Goal: Transaction & Acquisition: Book appointment/travel/reservation

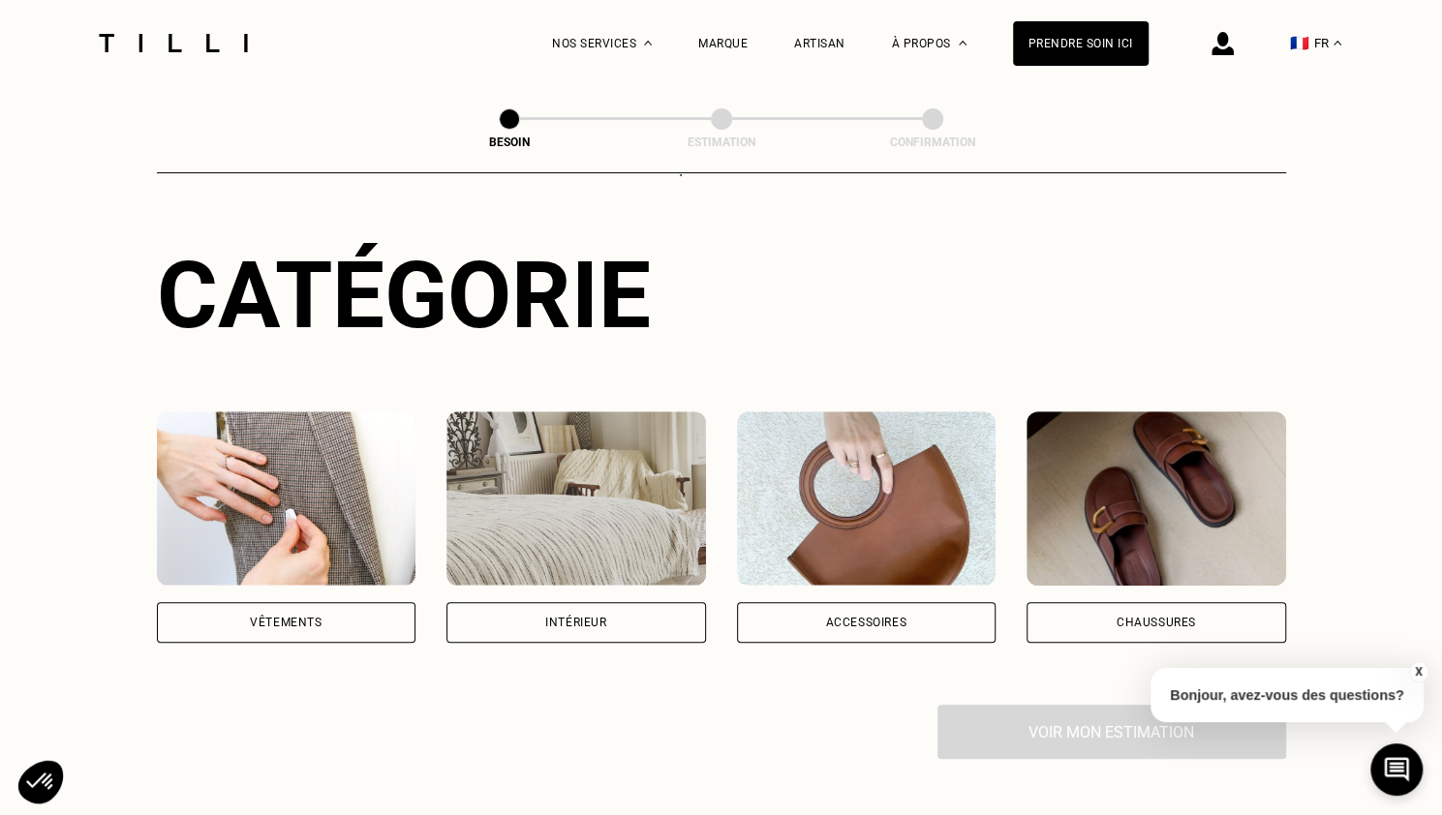
scroll to position [167, 0]
click at [292, 516] on img at bounding box center [287, 498] width 260 height 174
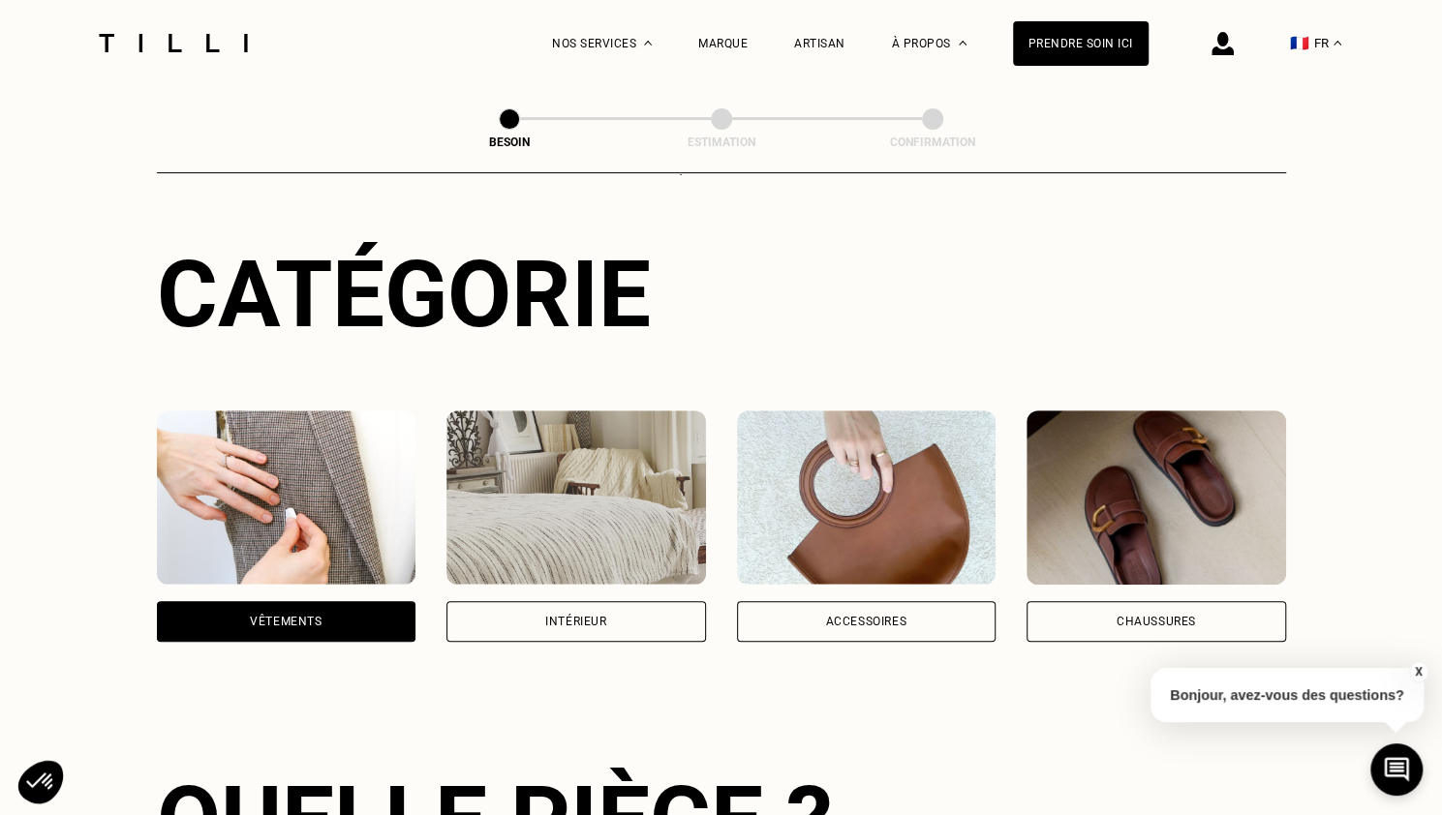
click at [271, 611] on div "Vêtements" at bounding box center [287, 621] width 260 height 41
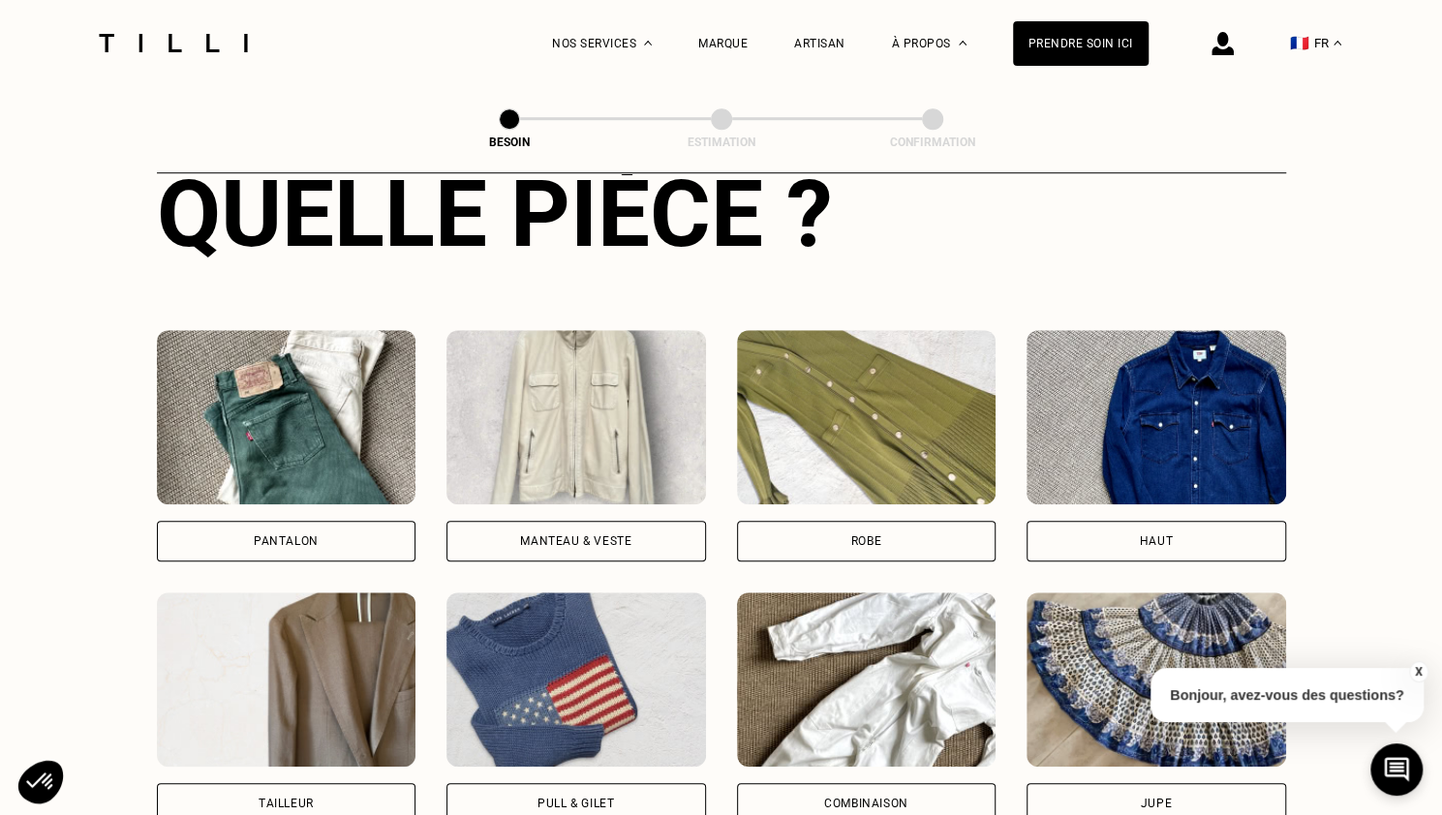
scroll to position [846, 0]
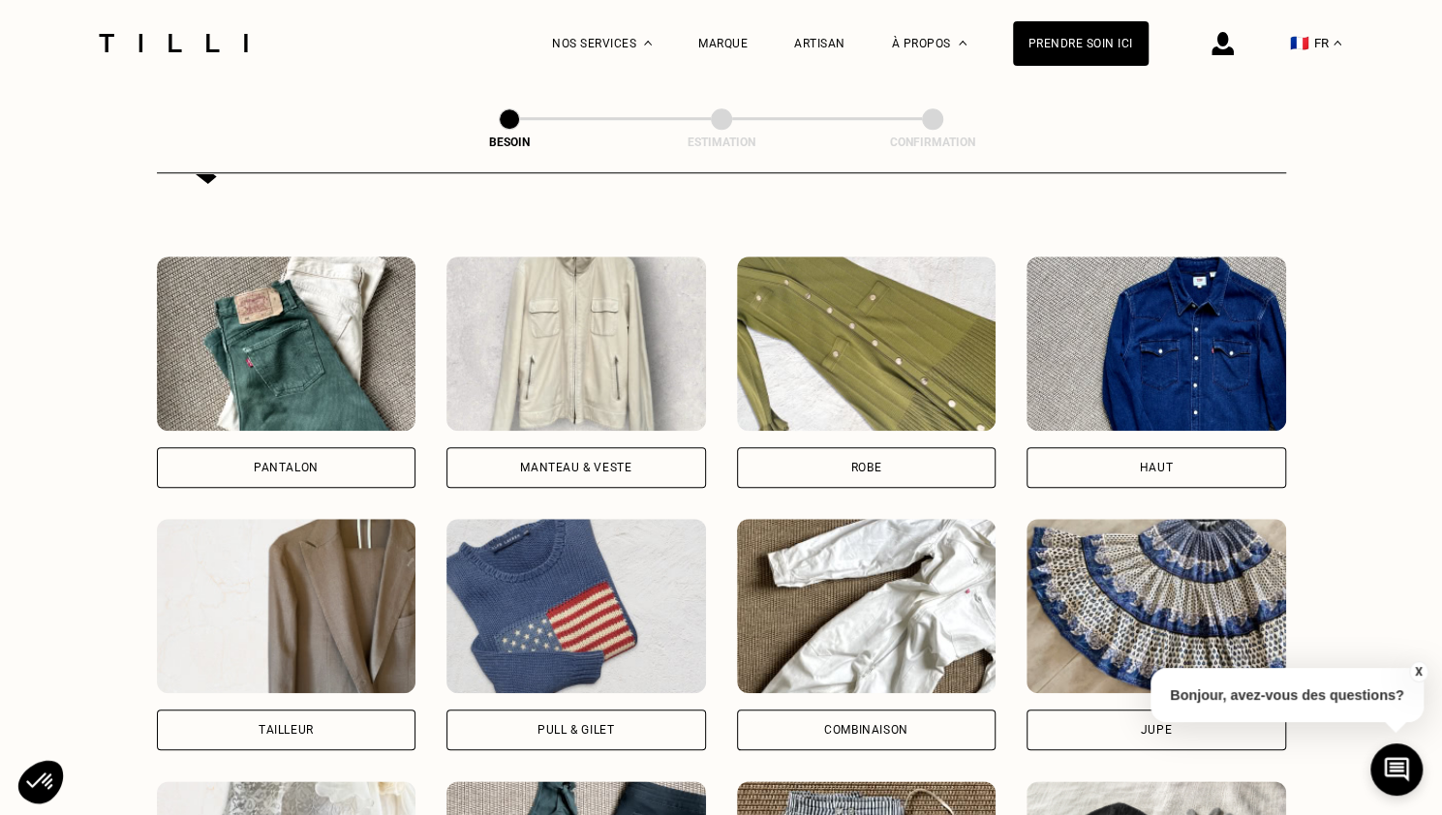
click at [905, 449] on div "Robe" at bounding box center [867, 467] width 260 height 41
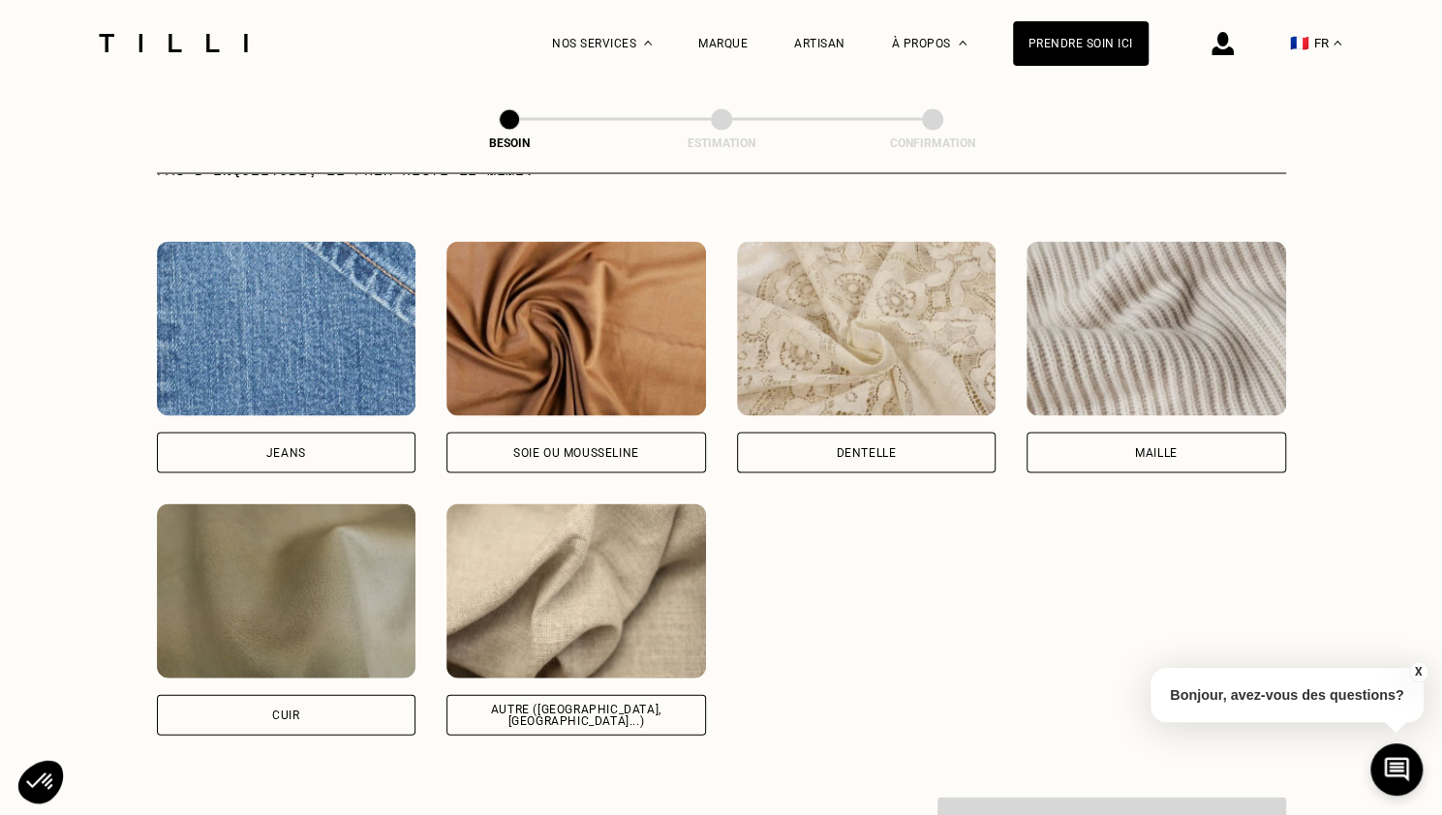
scroll to position [2040, 0]
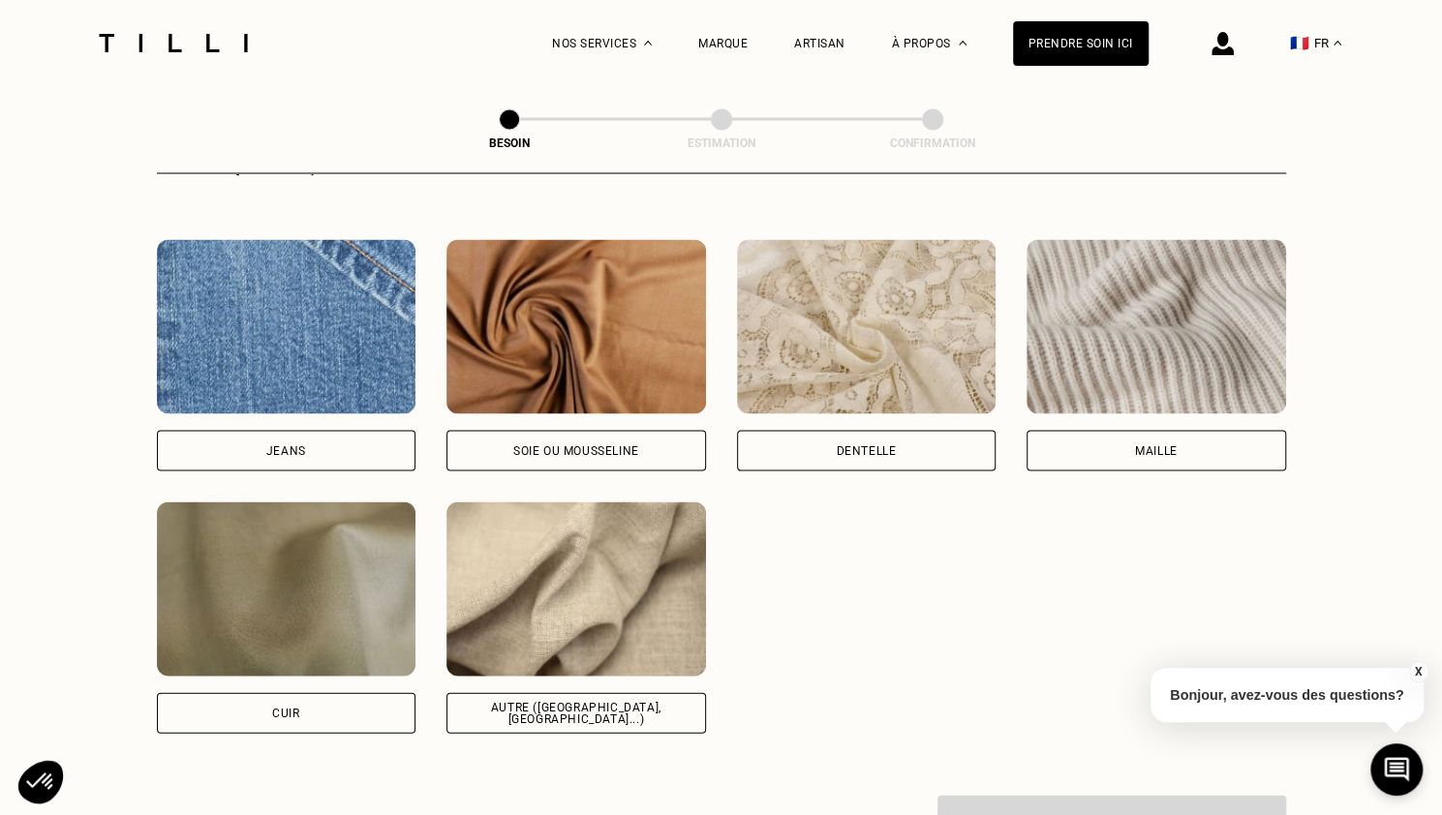
click at [593, 702] on div "Autre ([GEOGRAPHIC_DATA], [GEOGRAPHIC_DATA]...)" at bounding box center [576, 712] width 260 height 41
select select "FR"
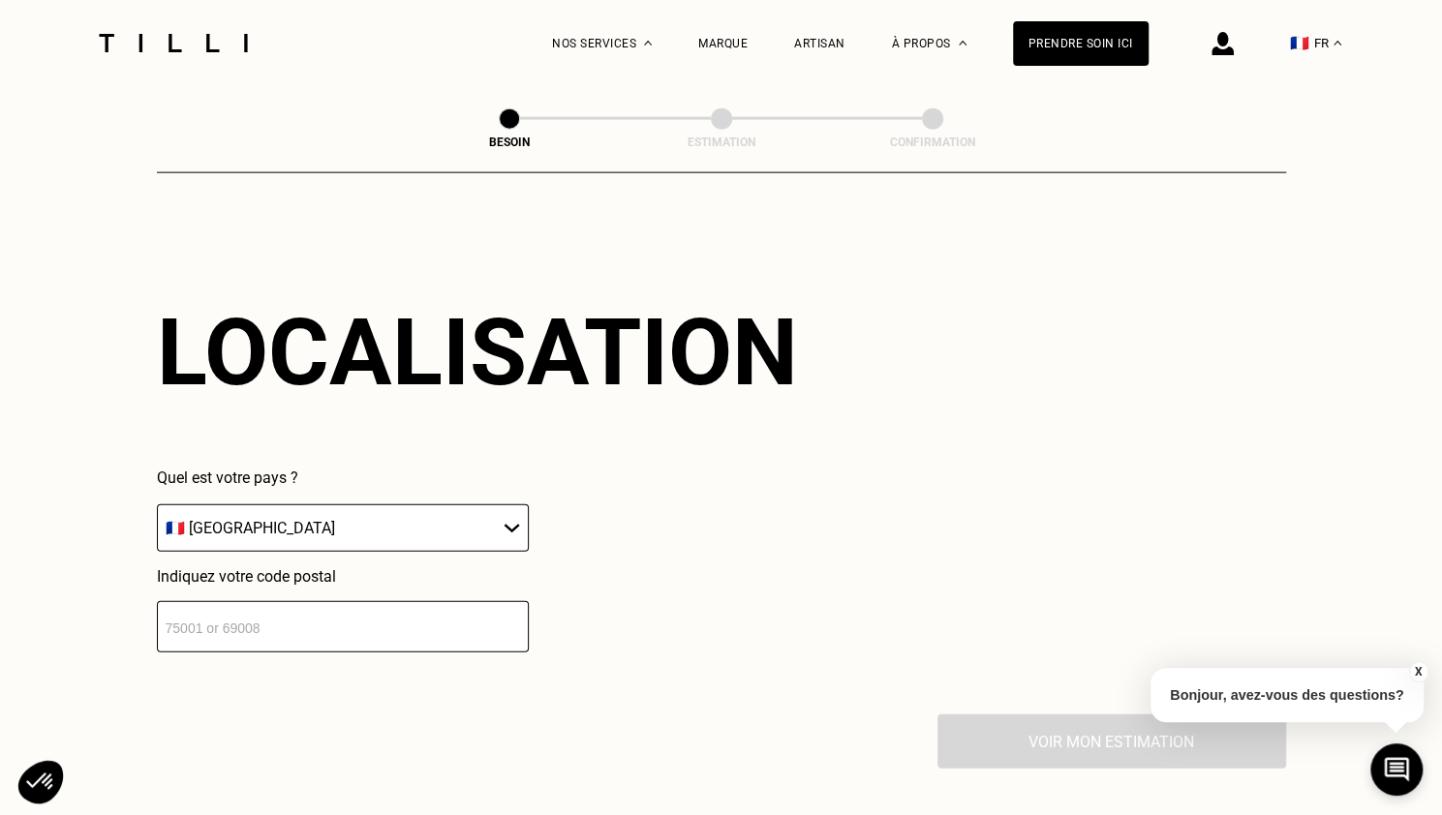
scroll to position [2601, 0]
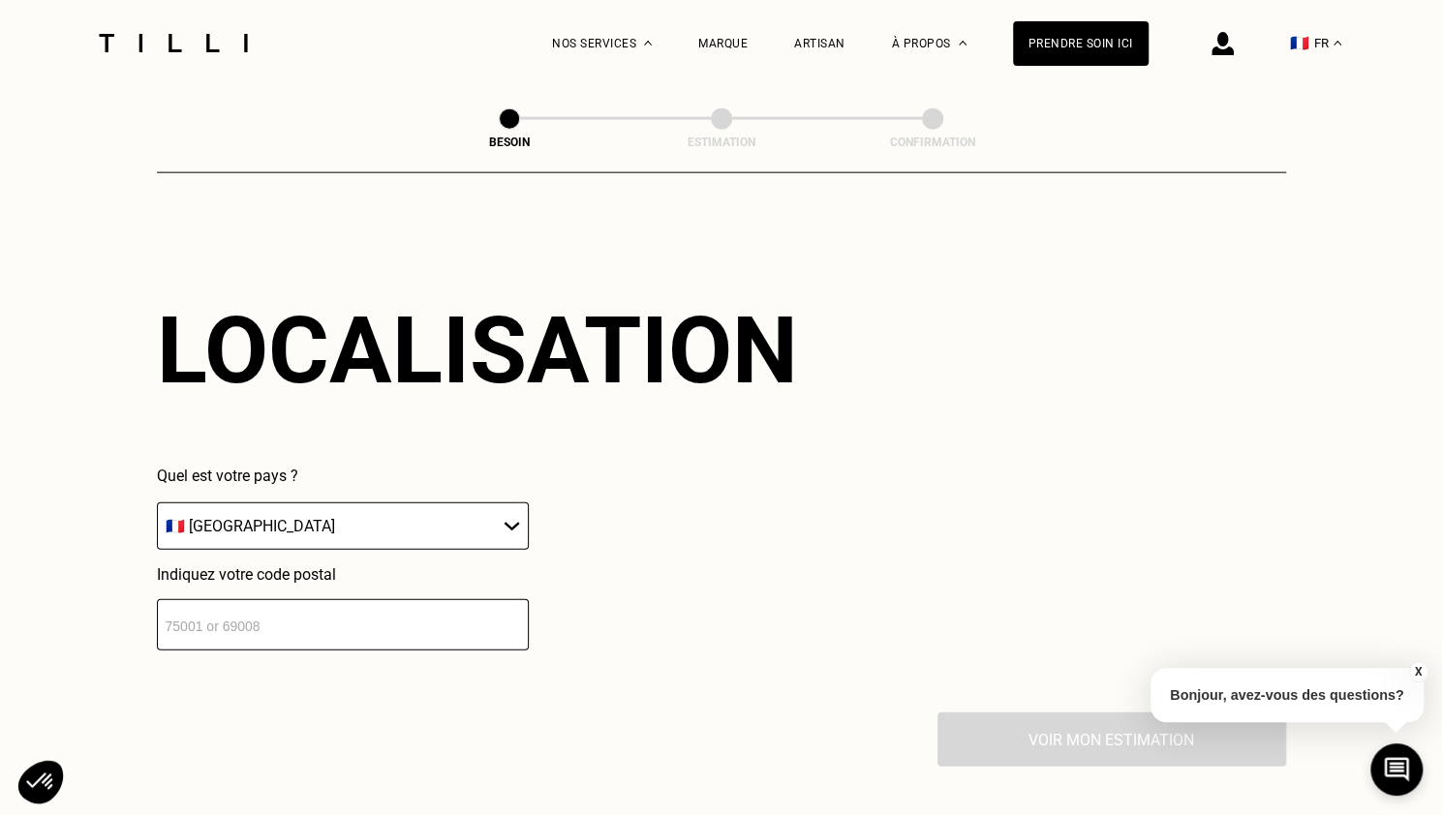
click at [467, 631] on input "number" at bounding box center [343, 624] width 372 height 51
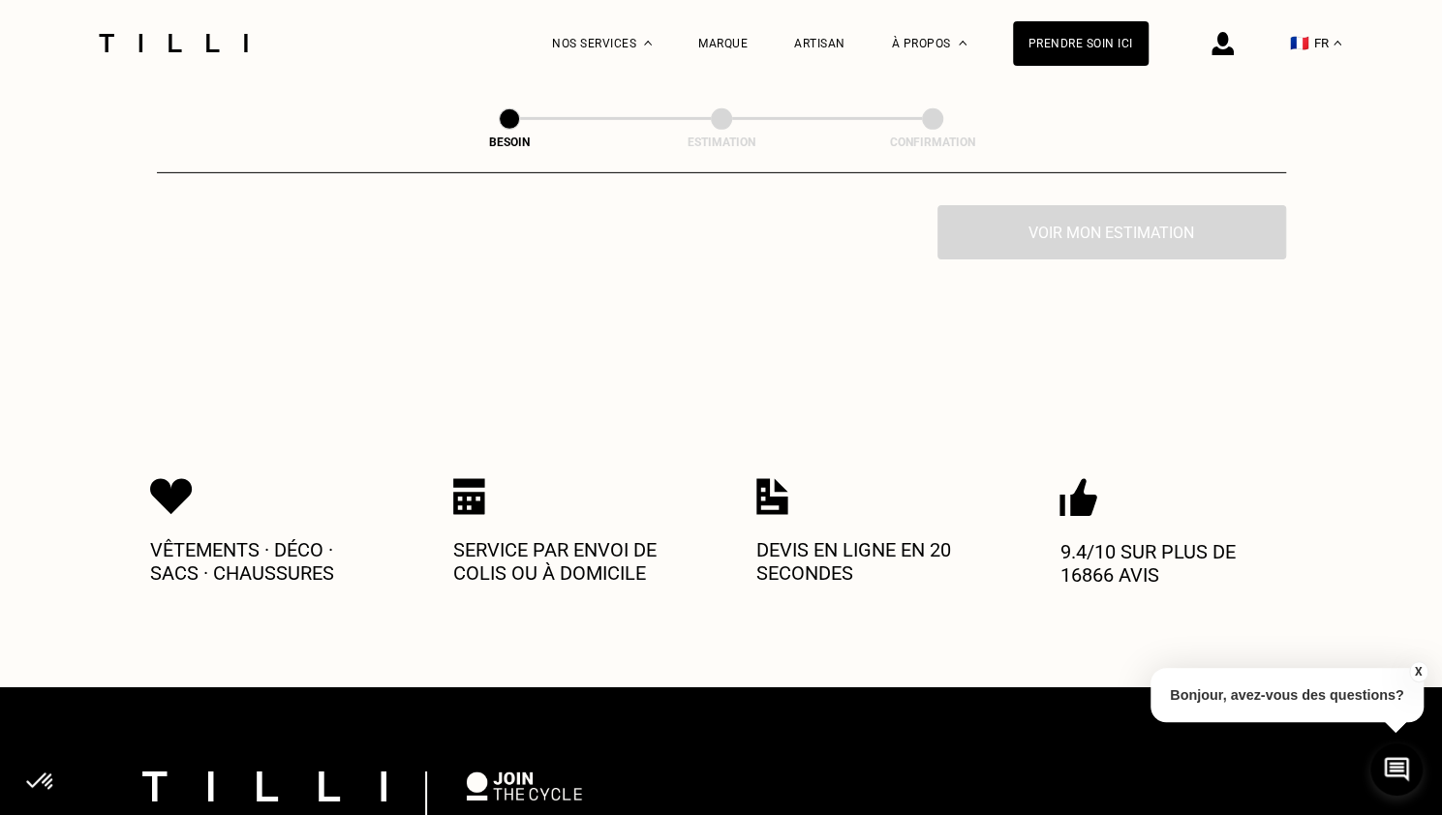
scroll to position [3399, 0]
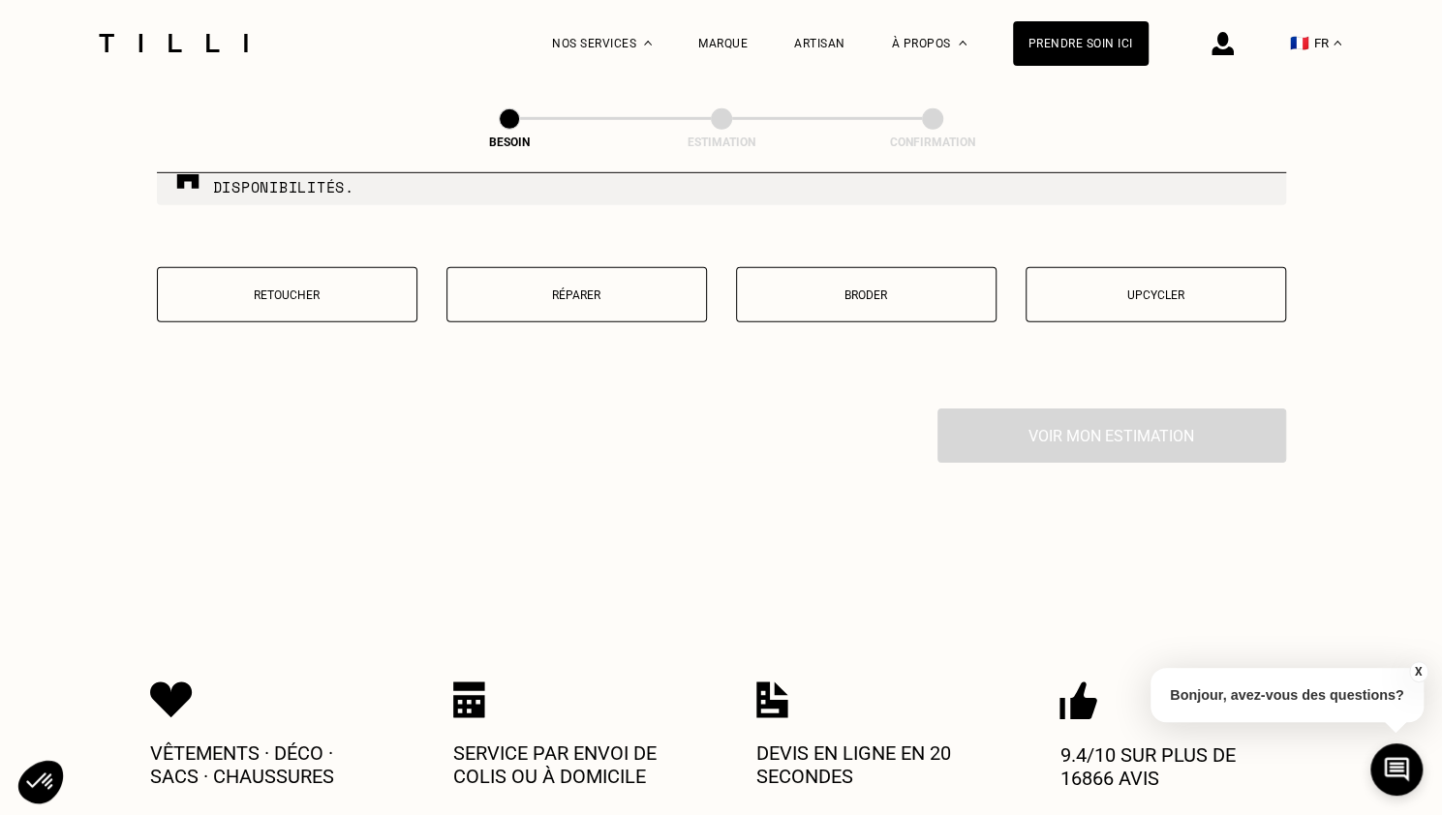
type input "33700"
click at [823, 289] on p "Broder" at bounding box center [866, 296] width 239 height 14
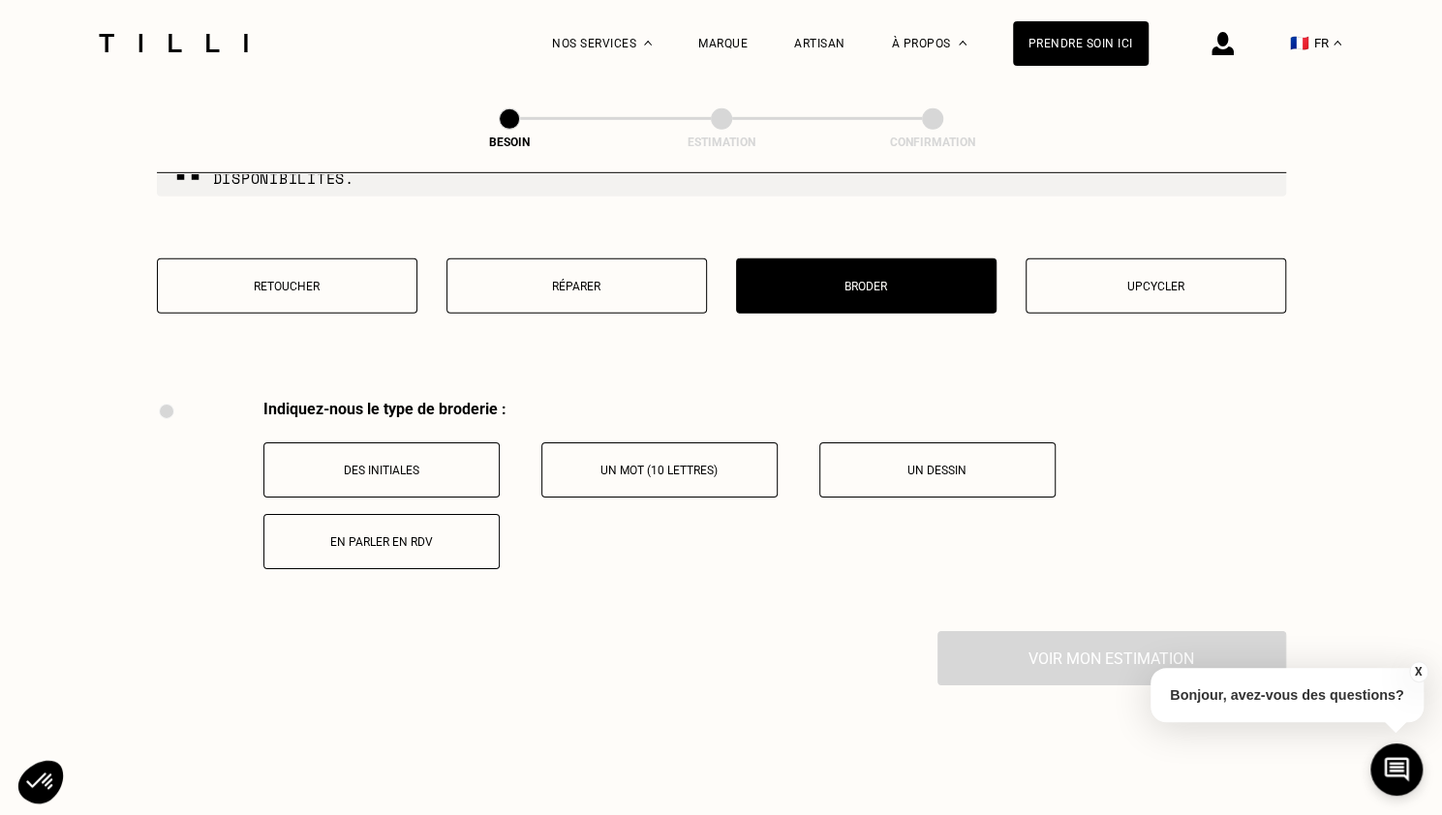
scroll to position [3371, 0]
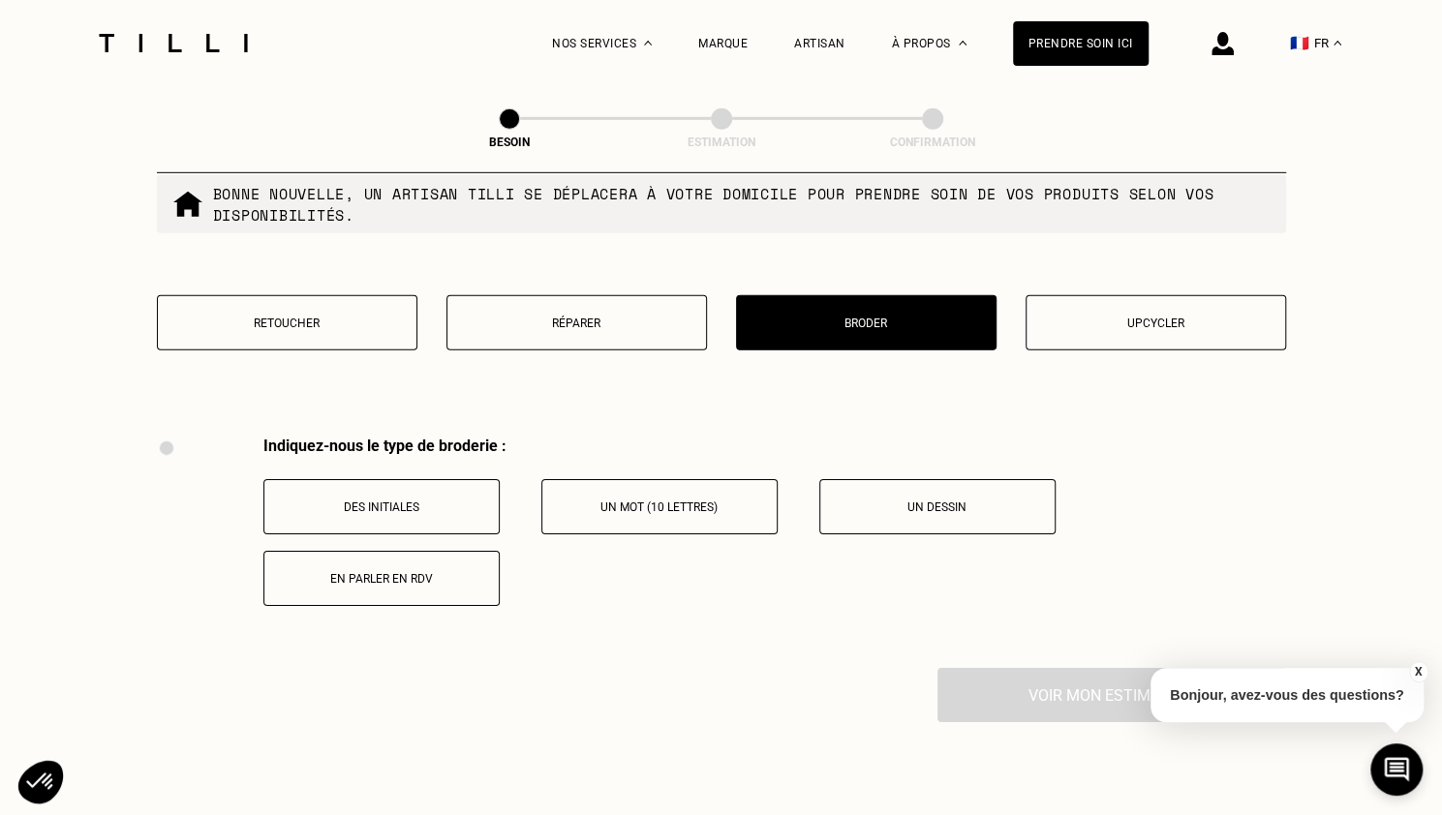
click at [351, 303] on button "Retoucher" at bounding box center [287, 322] width 261 height 55
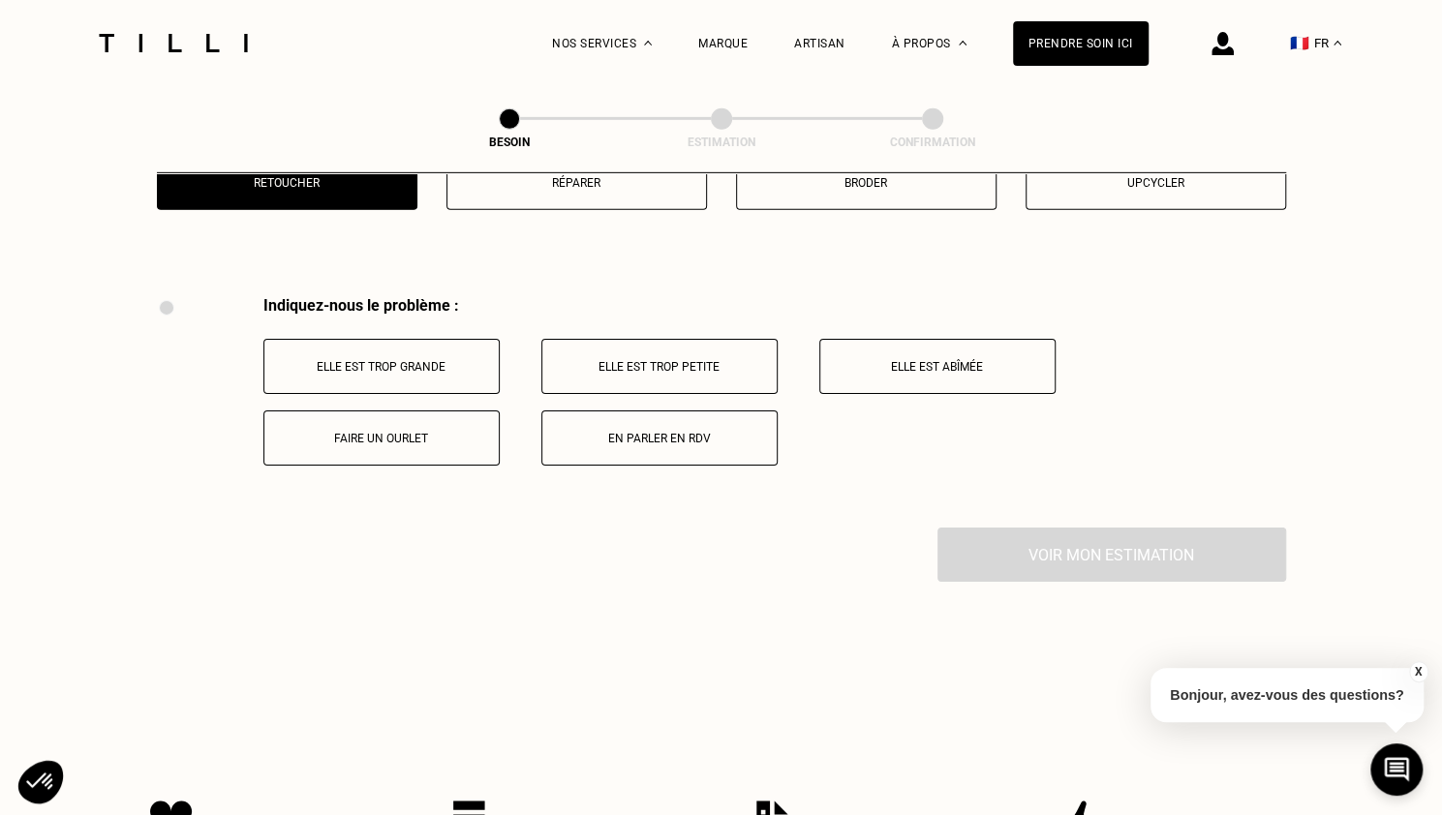
scroll to position [3546, 0]
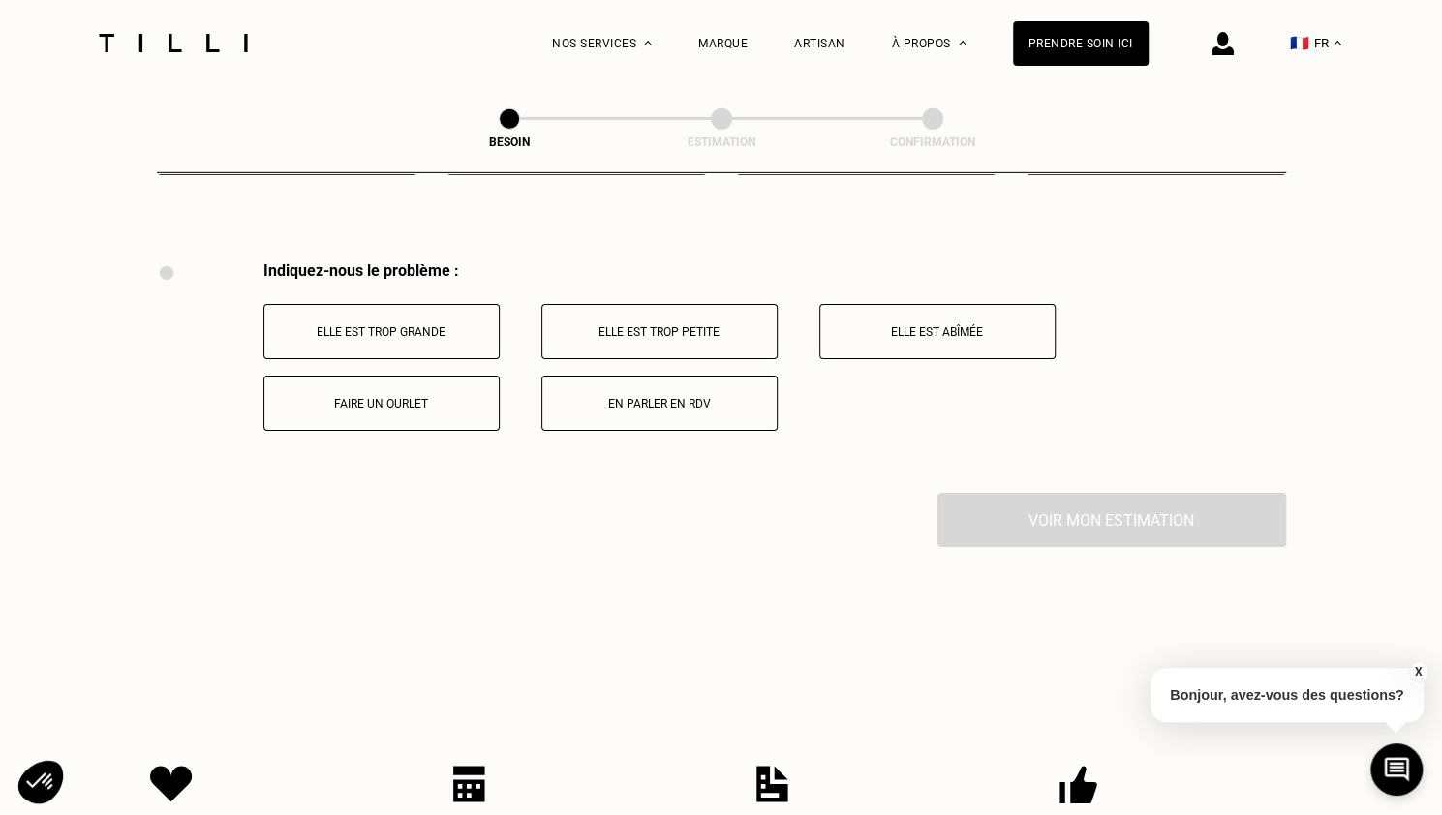
click at [467, 330] on button "Elle est trop grande" at bounding box center [381, 331] width 236 height 55
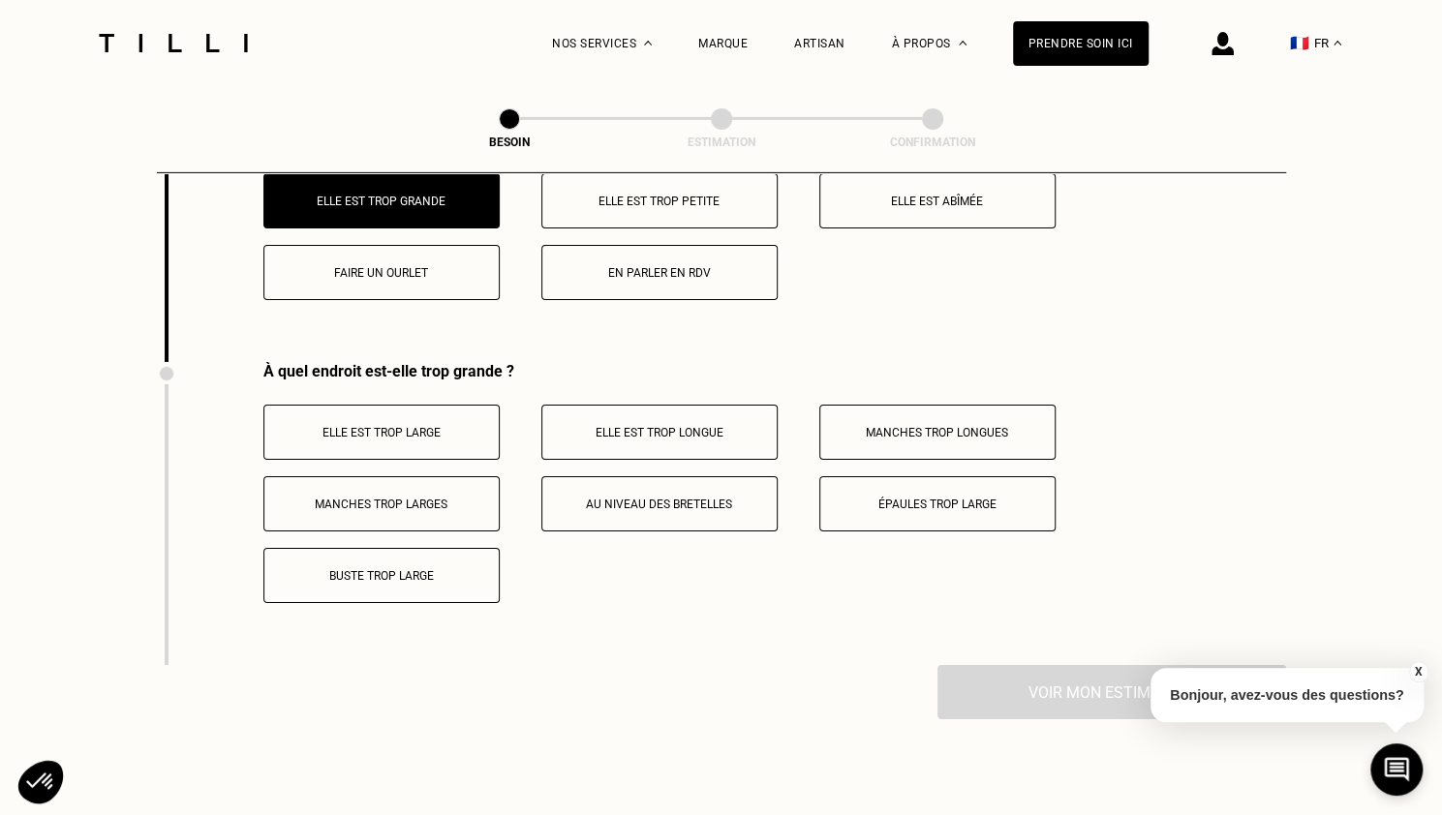
scroll to position [3727, 0]
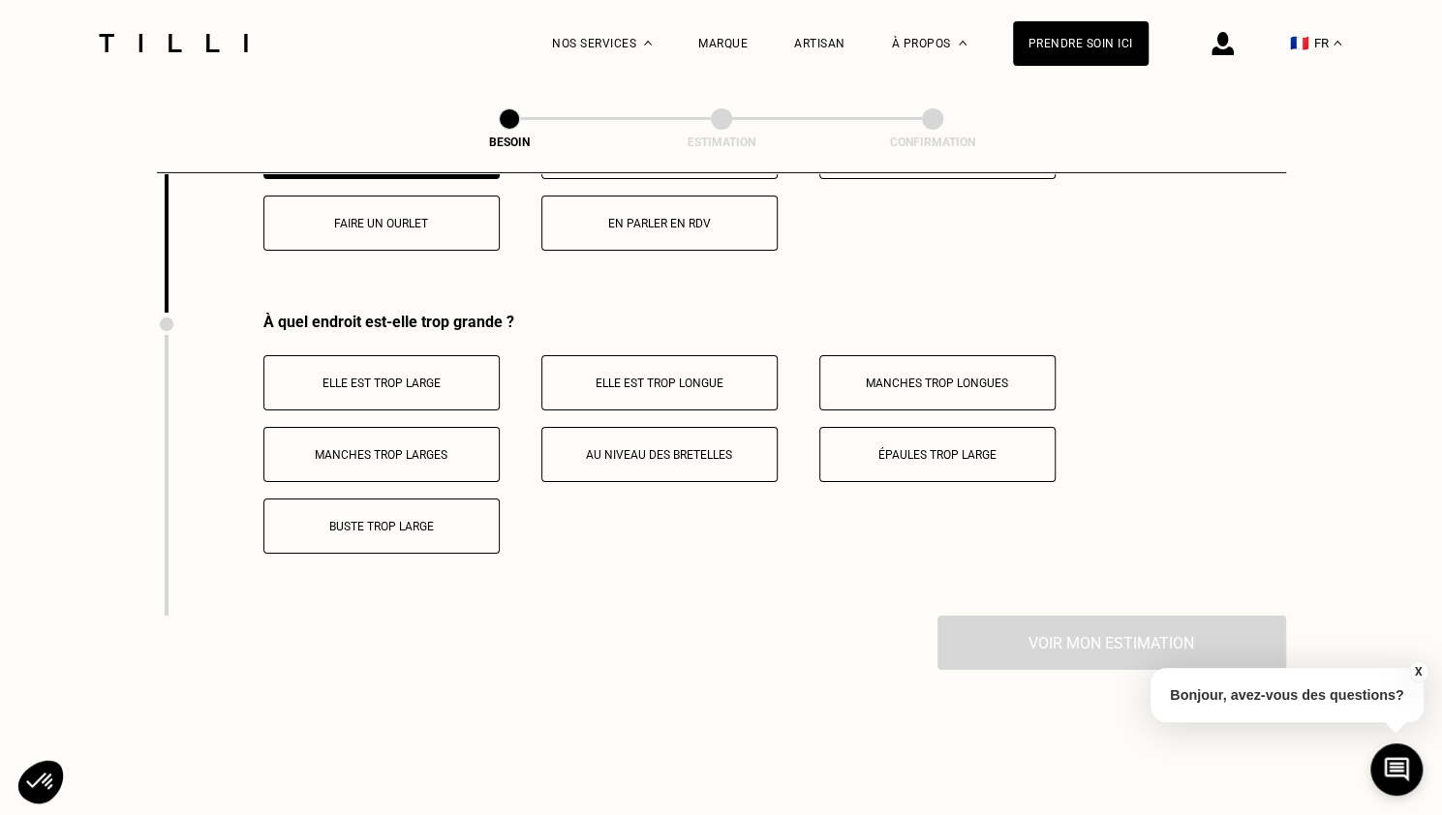
click at [629, 377] on p "Elle est trop longue" at bounding box center [659, 384] width 215 height 14
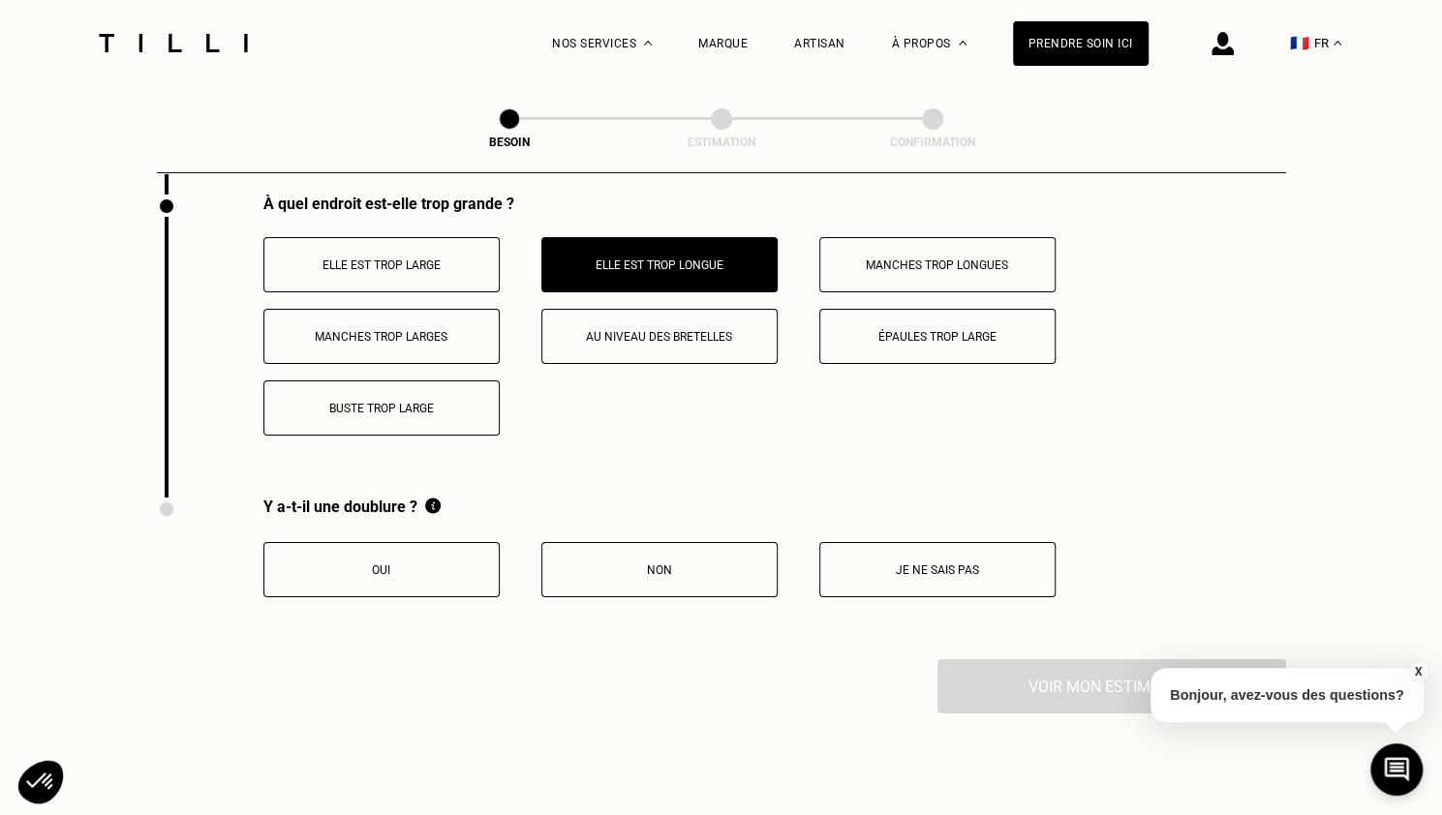
scroll to position [3858, 0]
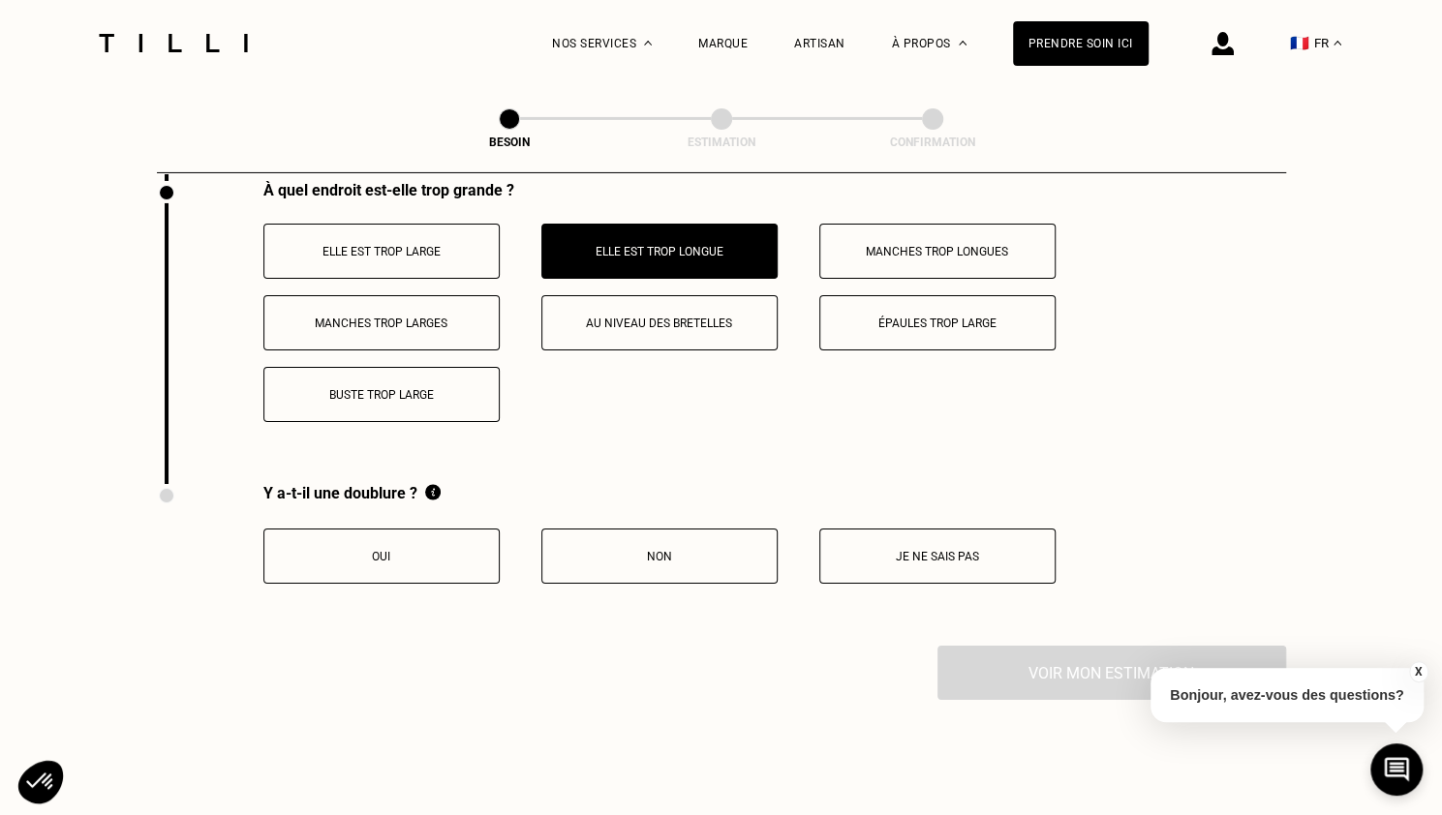
click at [653, 550] on p "Non" at bounding box center [659, 557] width 215 height 14
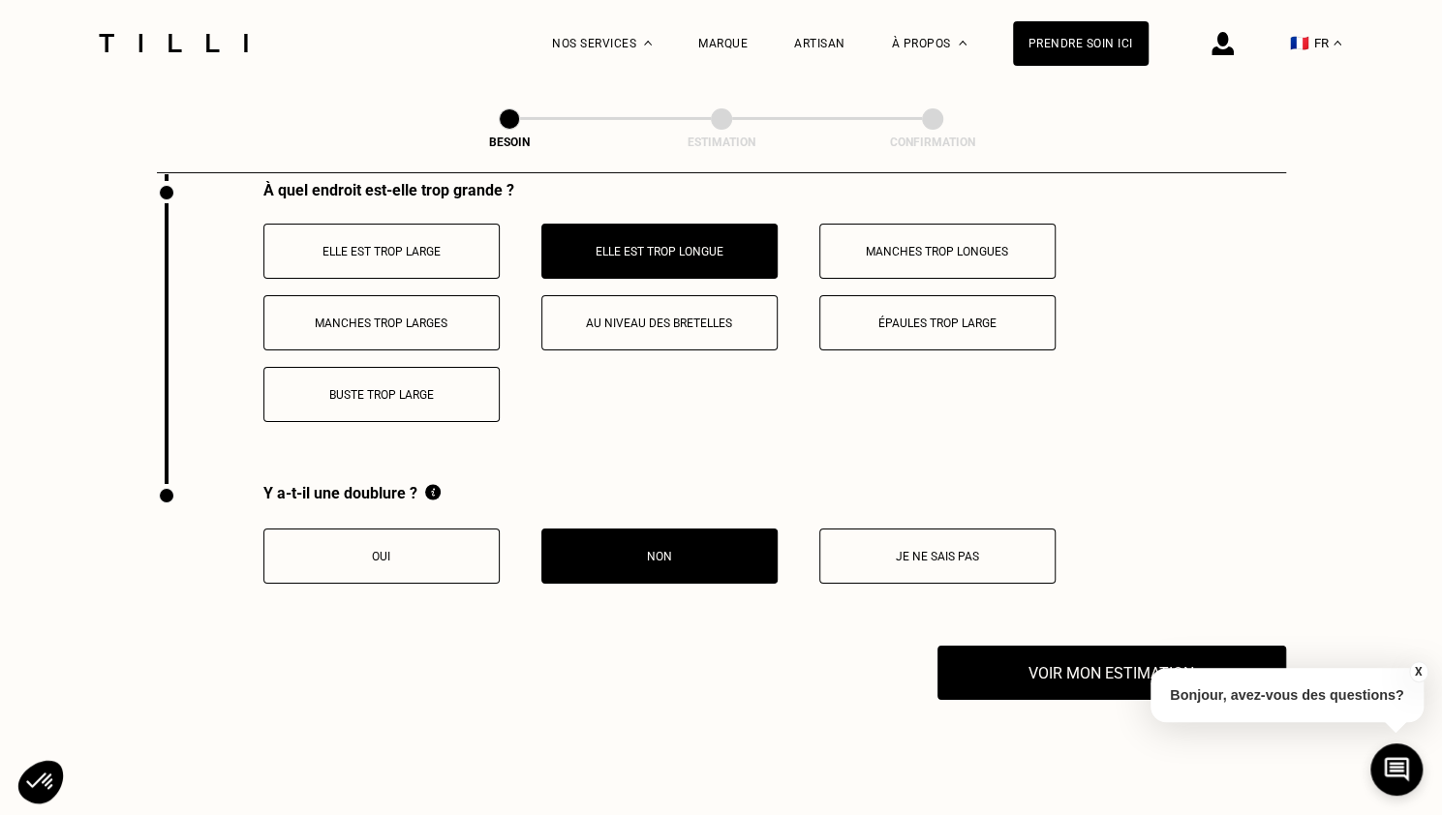
scroll to position [4008, 0]
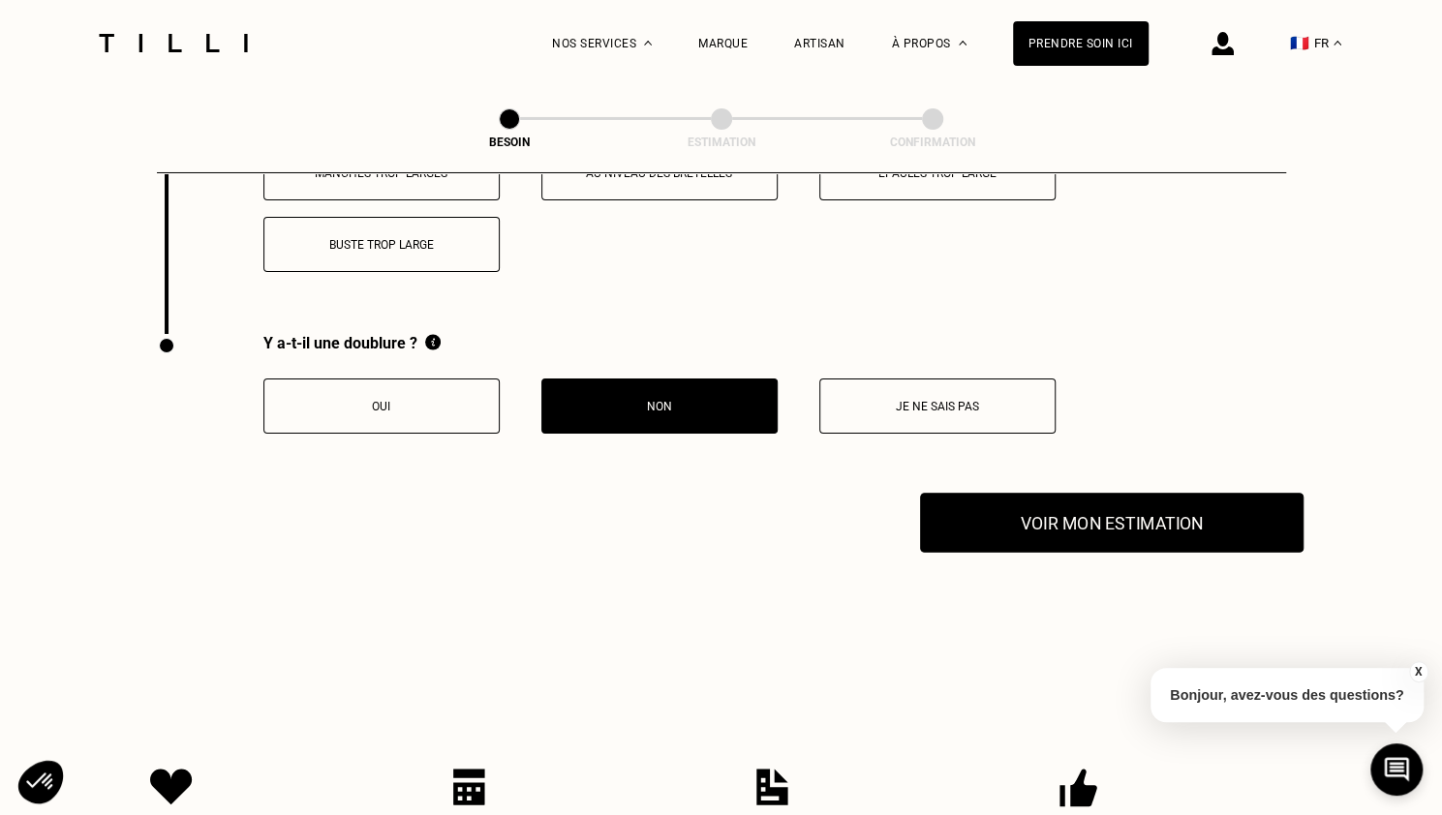
click at [1054, 506] on button "Voir mon estimation" at bounding box center [1111, 523] width 383 height 60
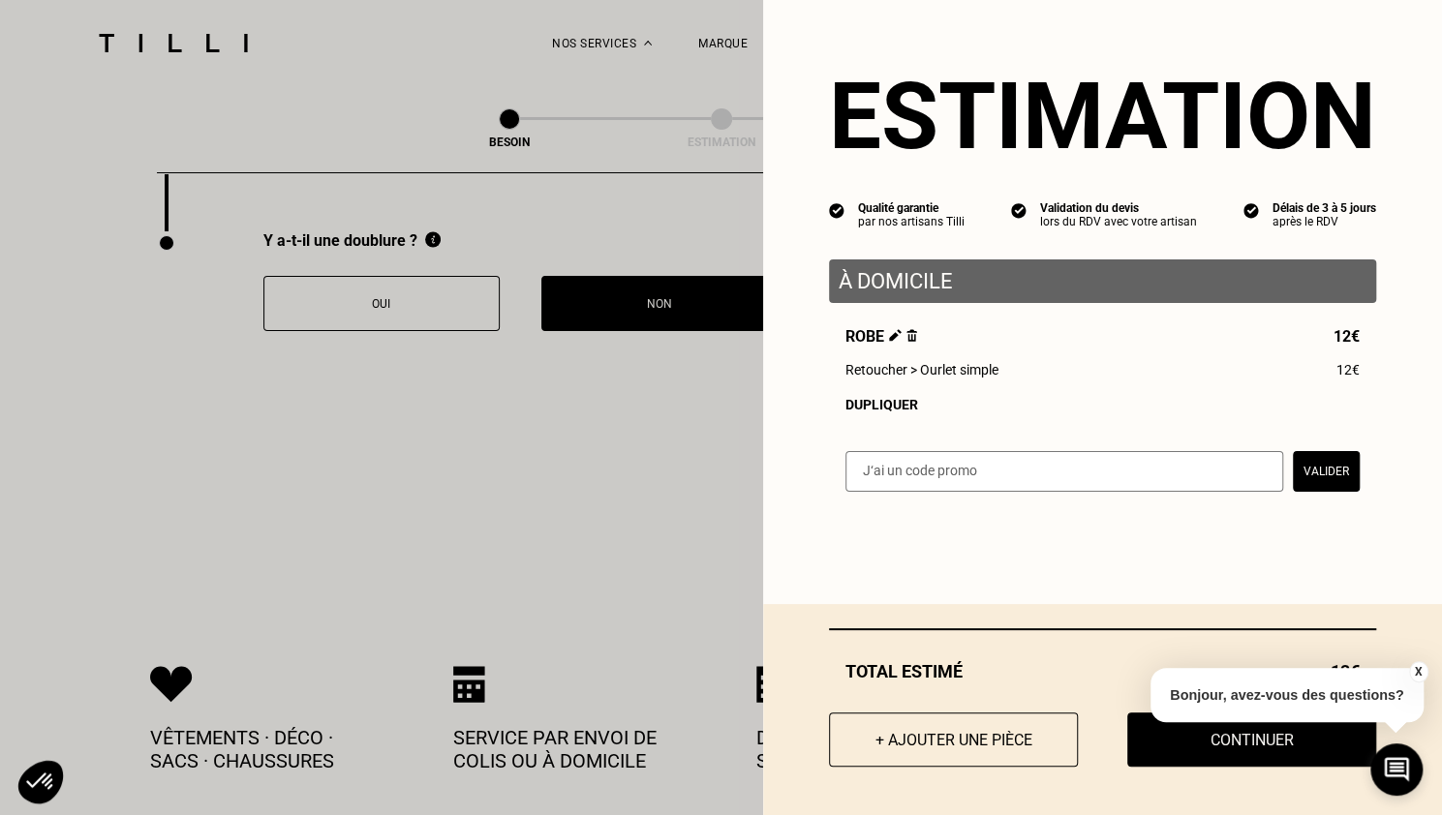
scroll to position [4064, 0]
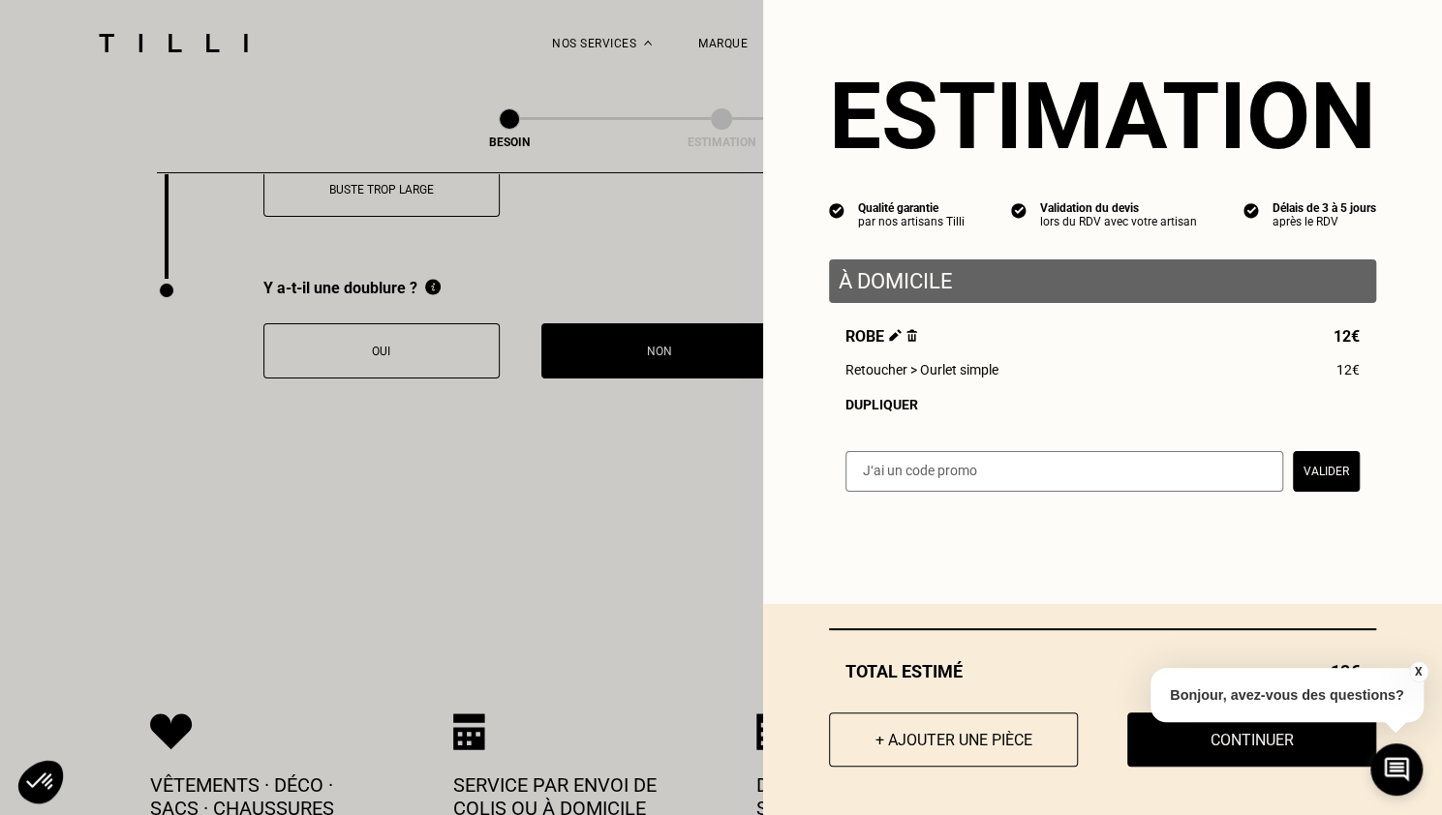
click at [1417, 672] on button "X" at bounding box center [1417, 671] width 19 height 21
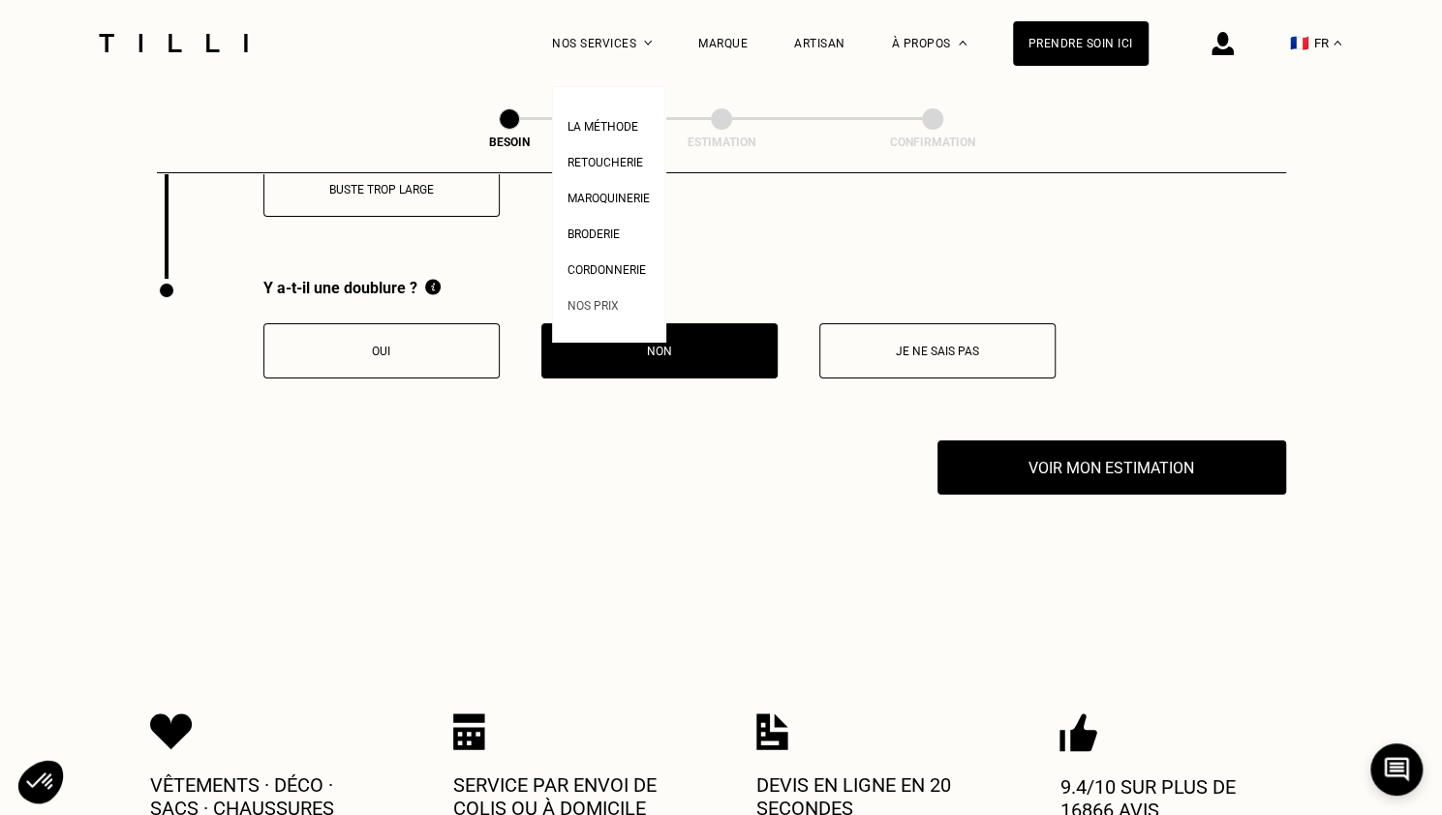
click at [616, 311] on span "Nos prix" at bounding box center [592, 306] width 51 height 14
select select "FR"
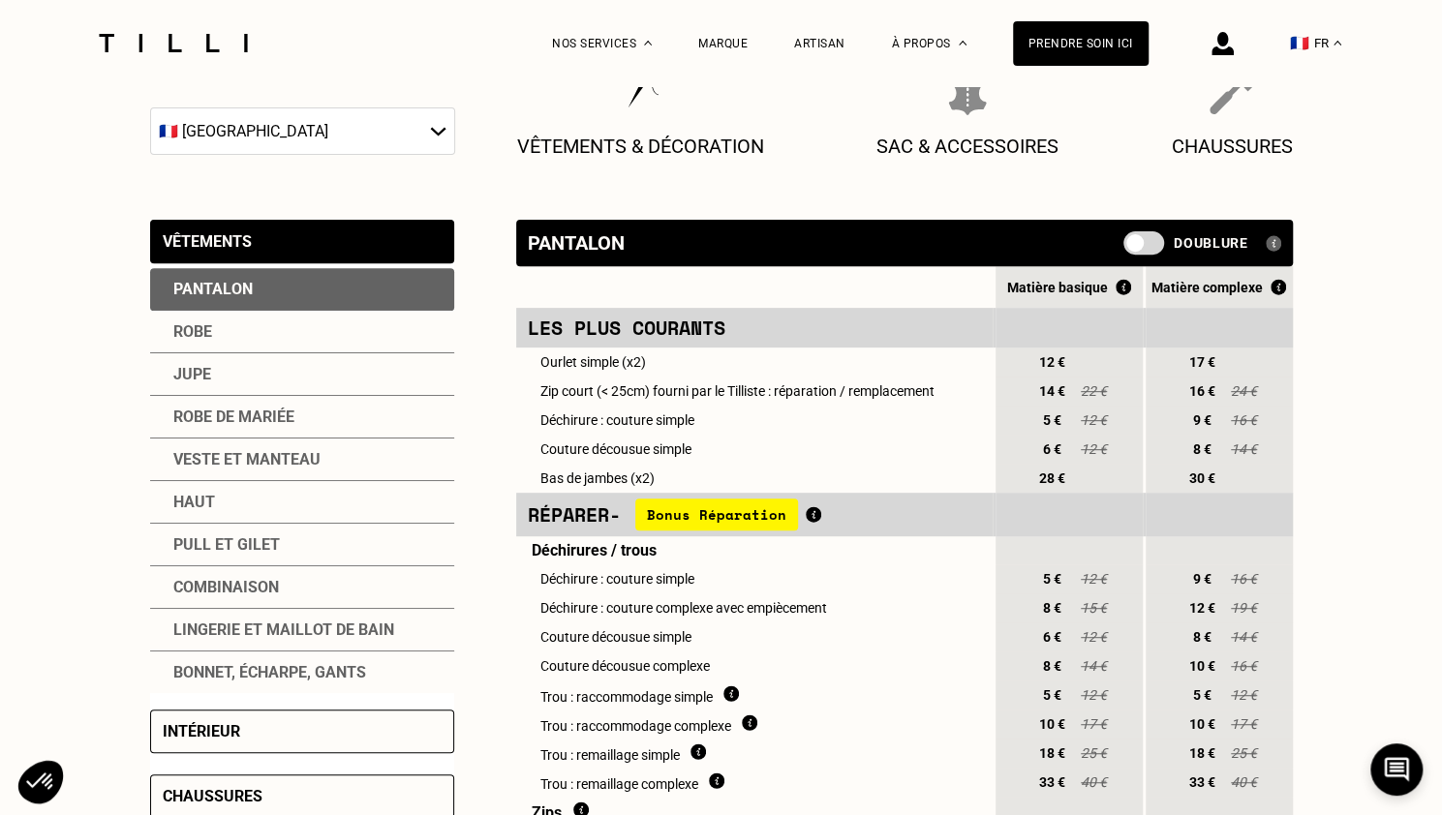
scroll to position [302, 0]
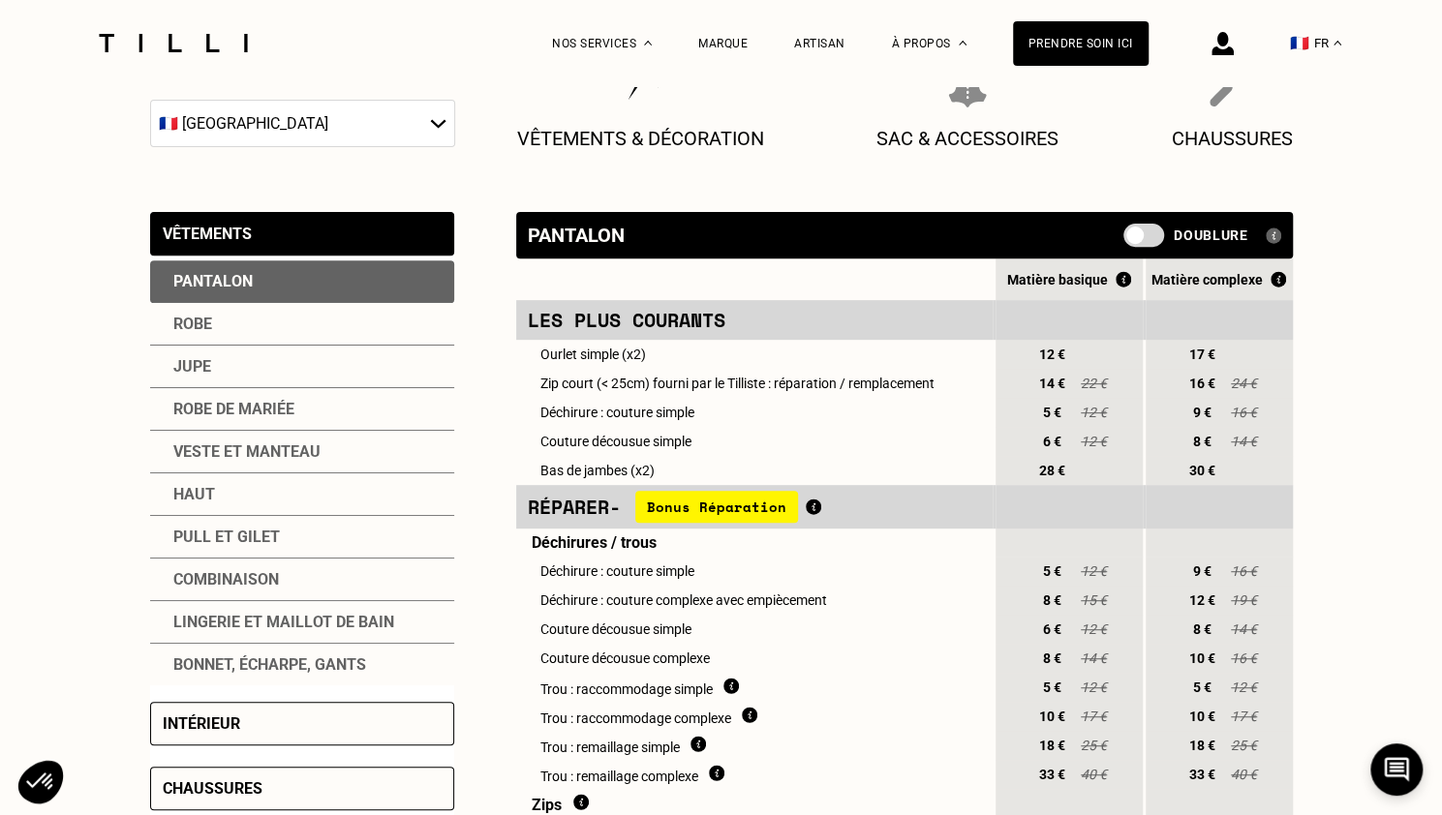
click at [209, 328] on div "Robe" at bounding box center [302, 324] width 304 height 43
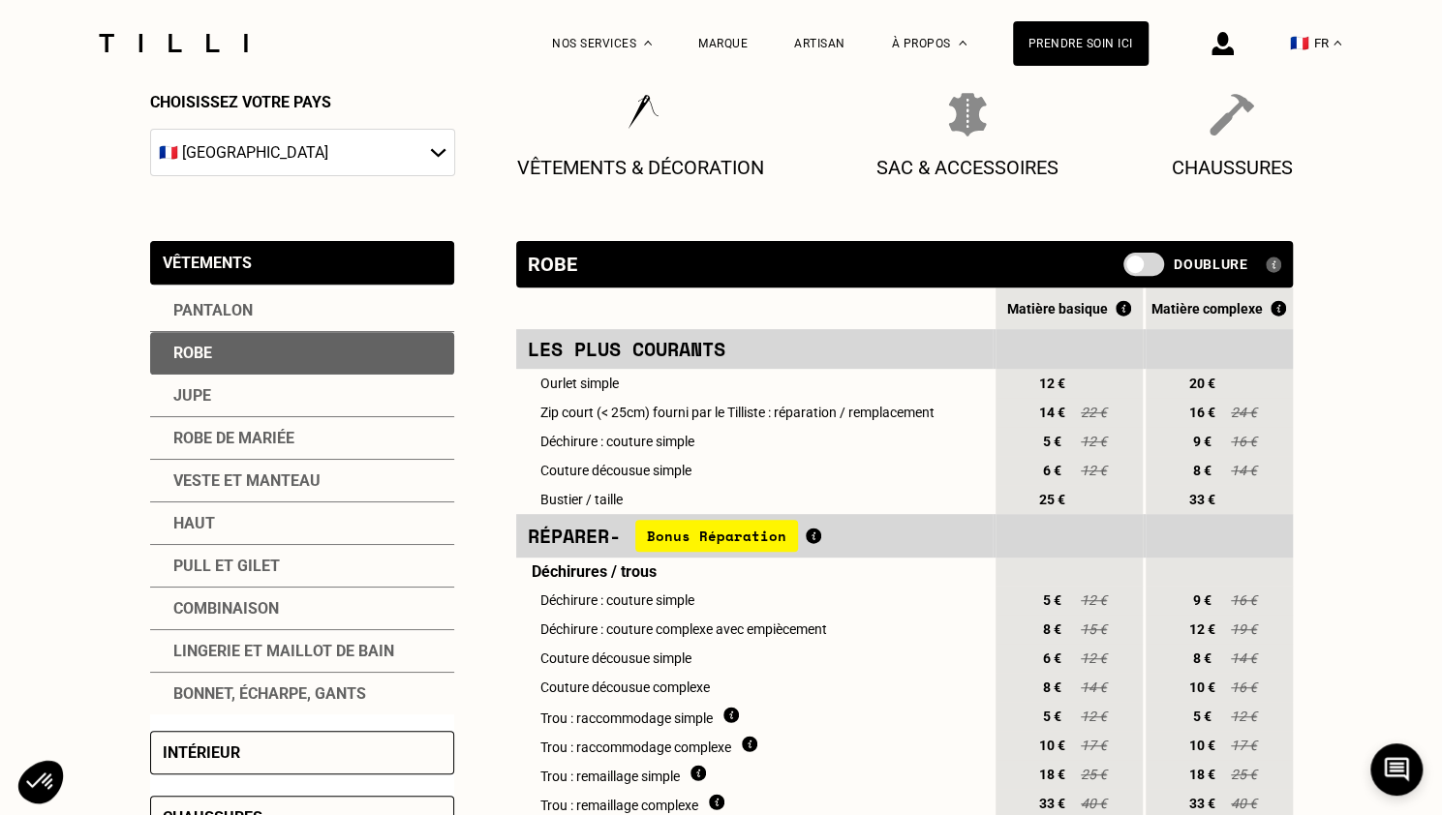
scroll to position [0, 0]
